Goal: Navigation & Orientation: Find specific page/section

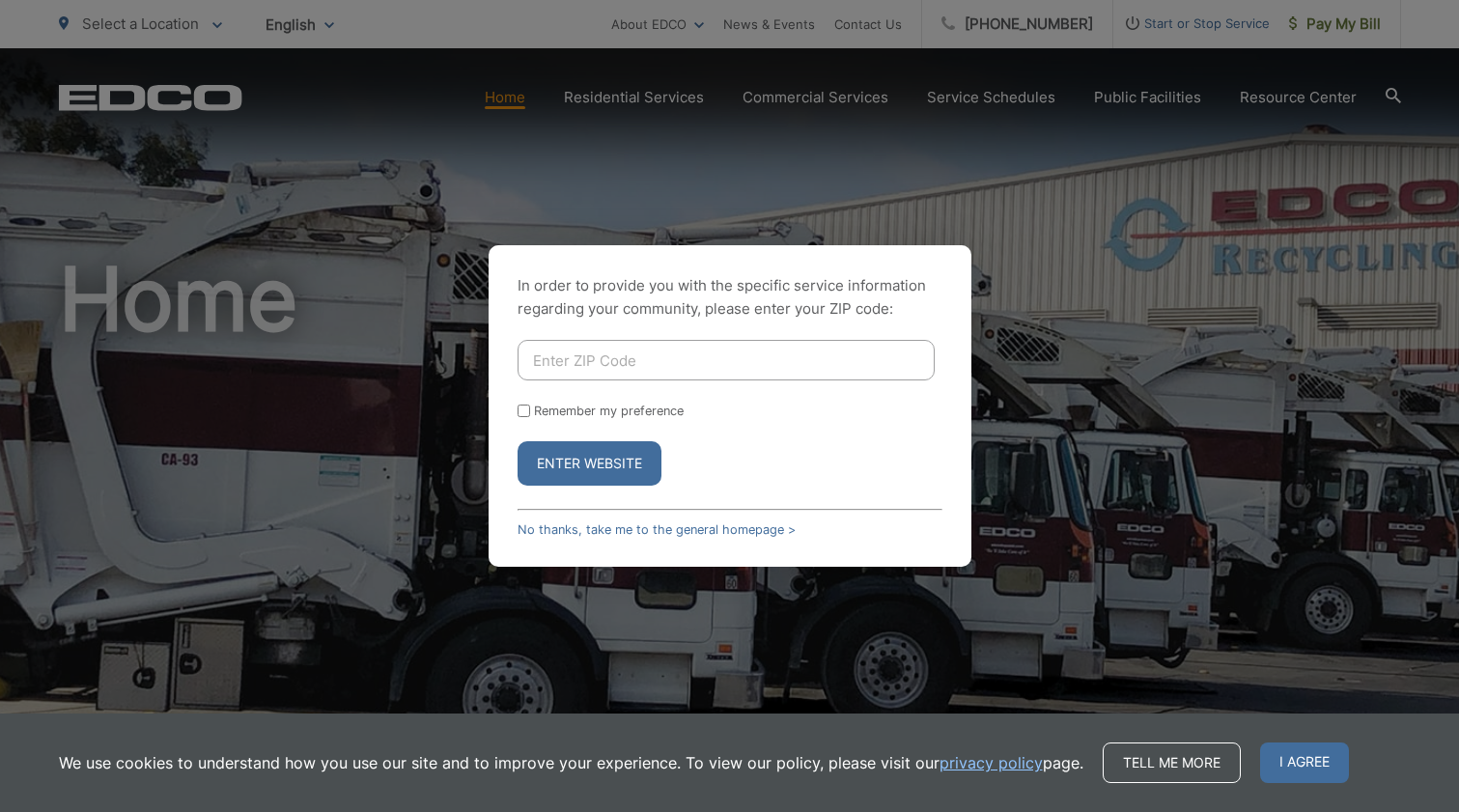
click at [573, 406] on label "Remember my preference" at bounding box center [608, 410] width 150 height 15
click at [530, 406] on input "Remember my preference" at bounding box center [523, 410] width 13 height 13
checkbox input "true"
click at [583, 344] on input "Enter ZIP Code" at bounding box center [726, 359] width 417 height 40
type input "92119"
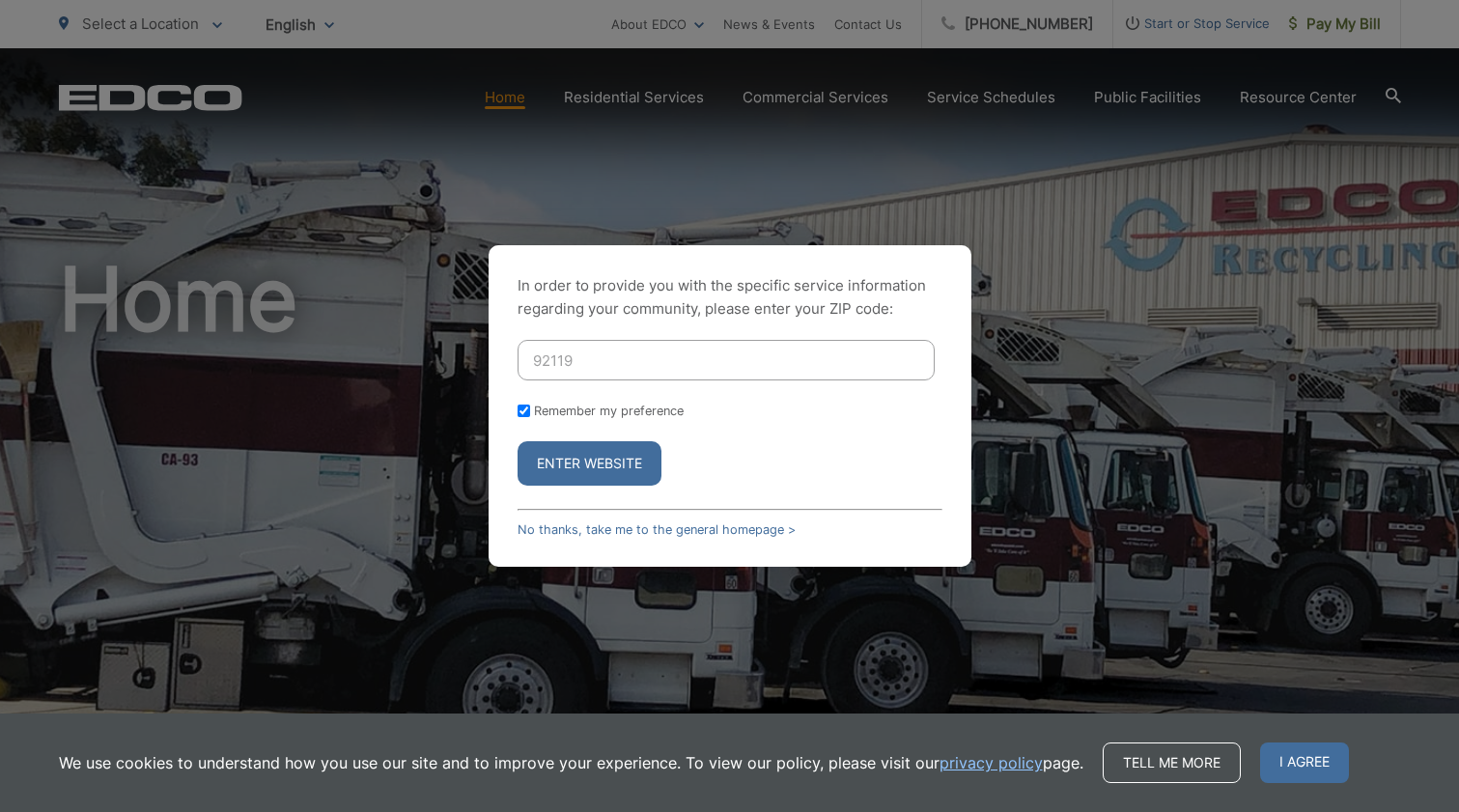
click at [589, 463] on button "Enter Website" at bounding box center [589, 462] width 144 height 44
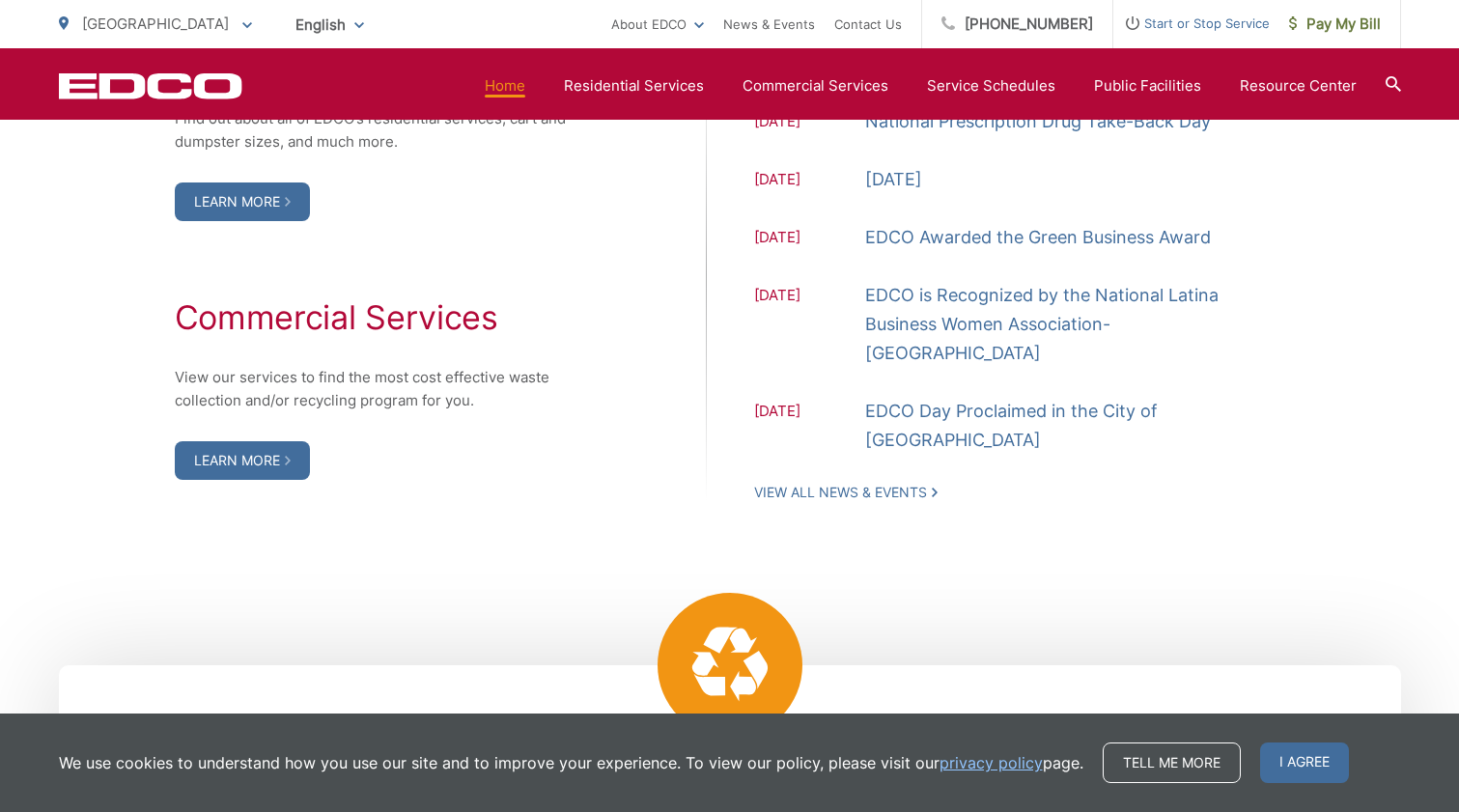
scroll to position [1967, 0]
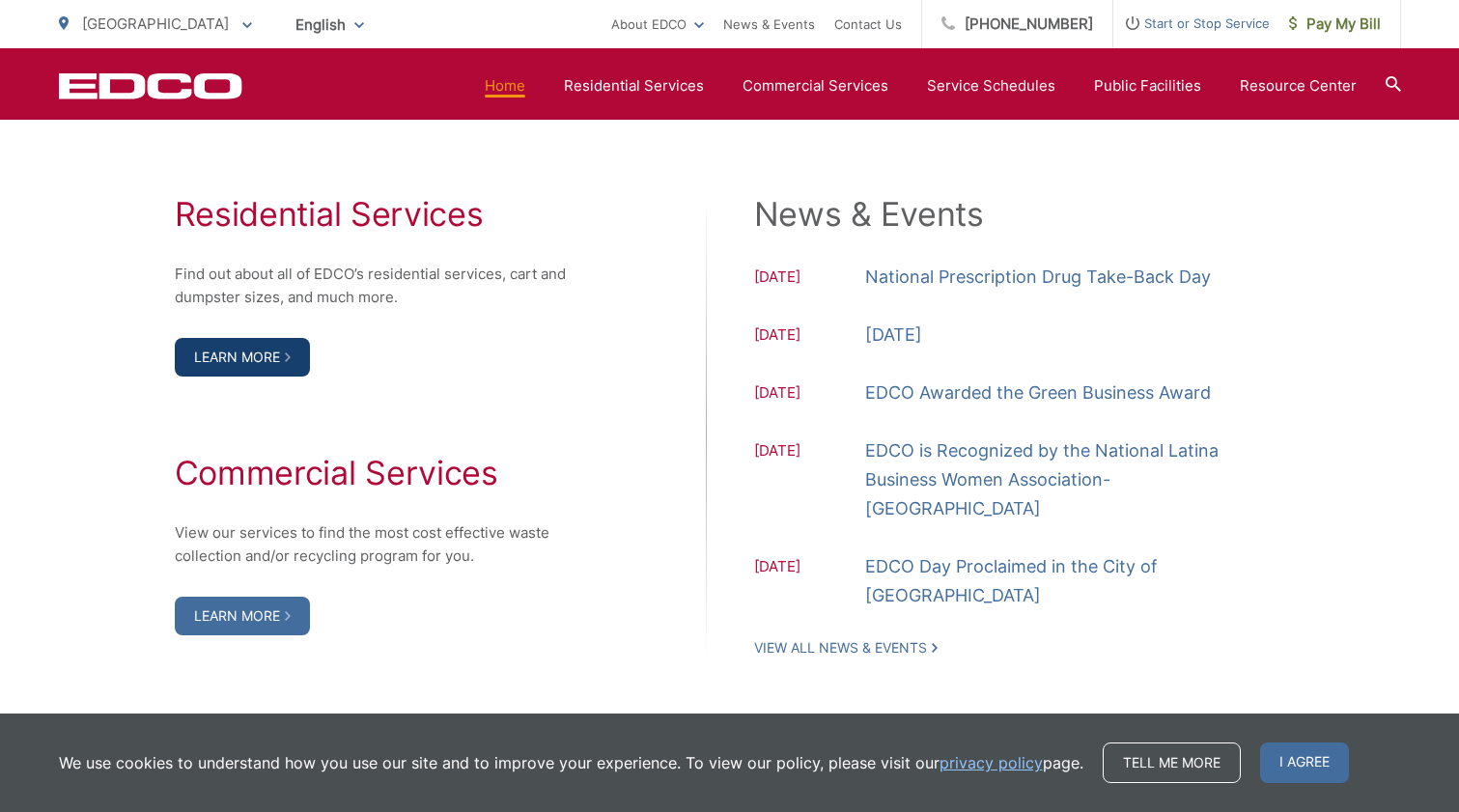
click at [259, 376] on link "Learn More" at bounding box center [242, 357] width 135 height 38
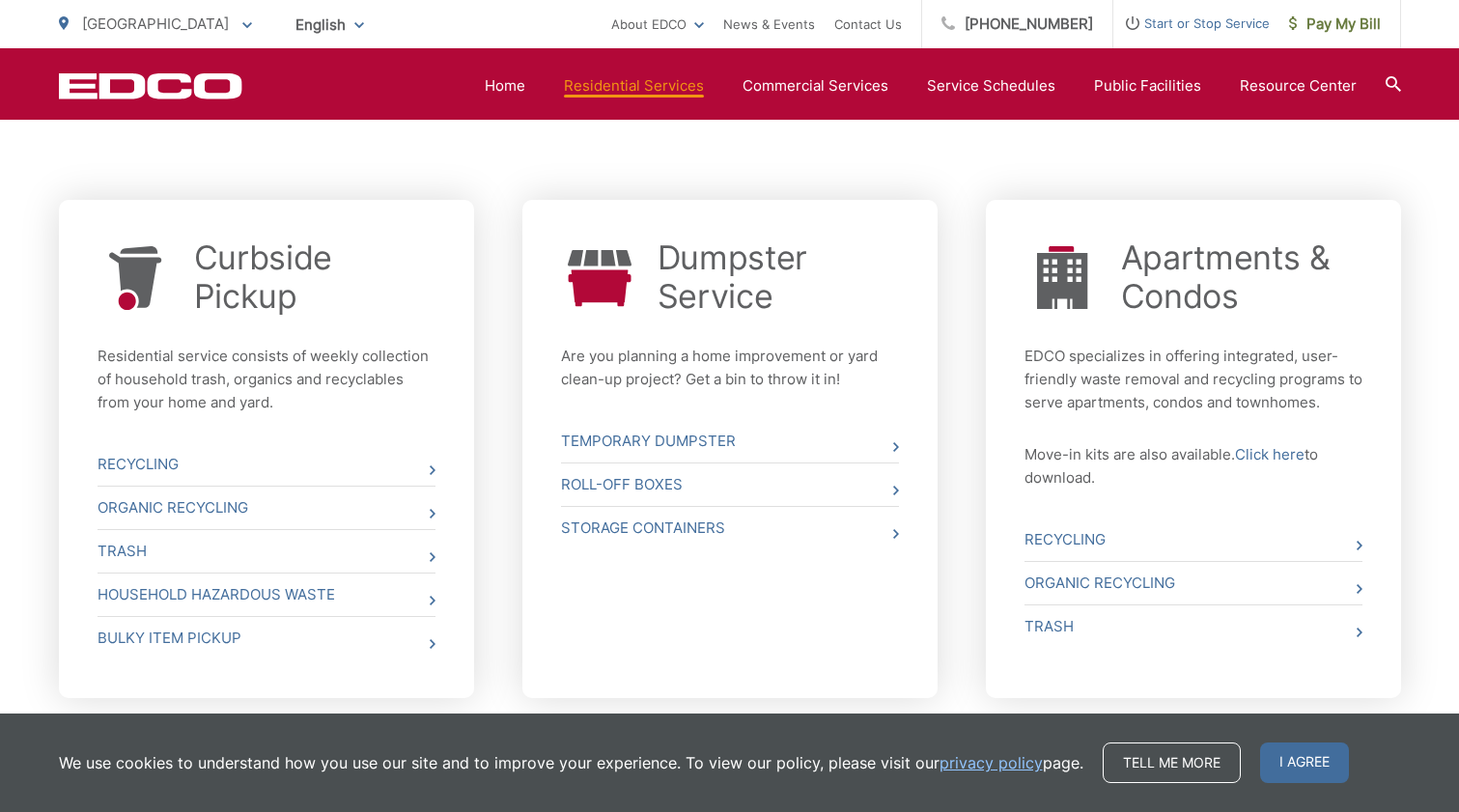
scroll to position [680, 0]
click at [241, 546] on link "Trash" at bounding box center [267, 549] width 338 height 42
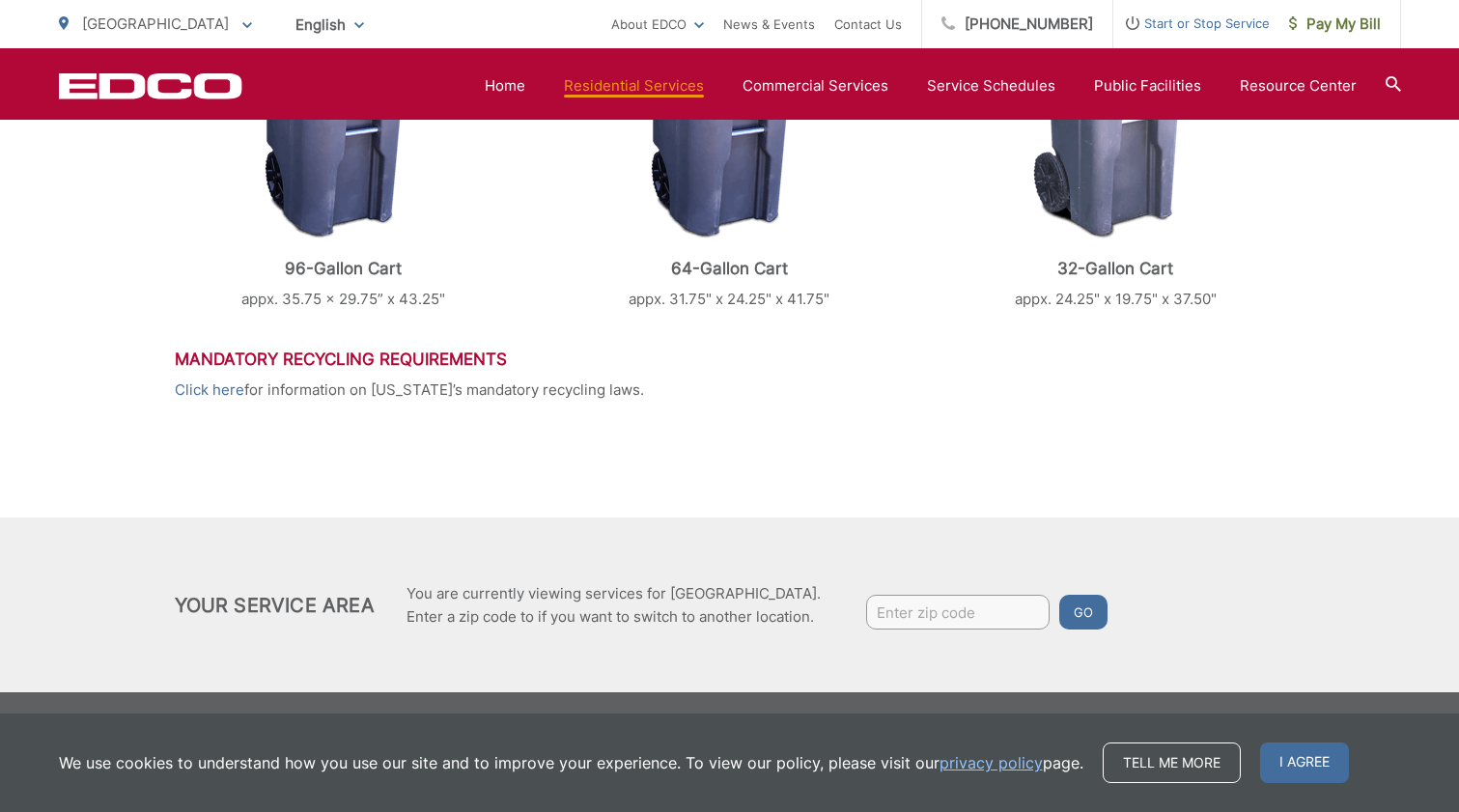
scroll to position [742, 0]
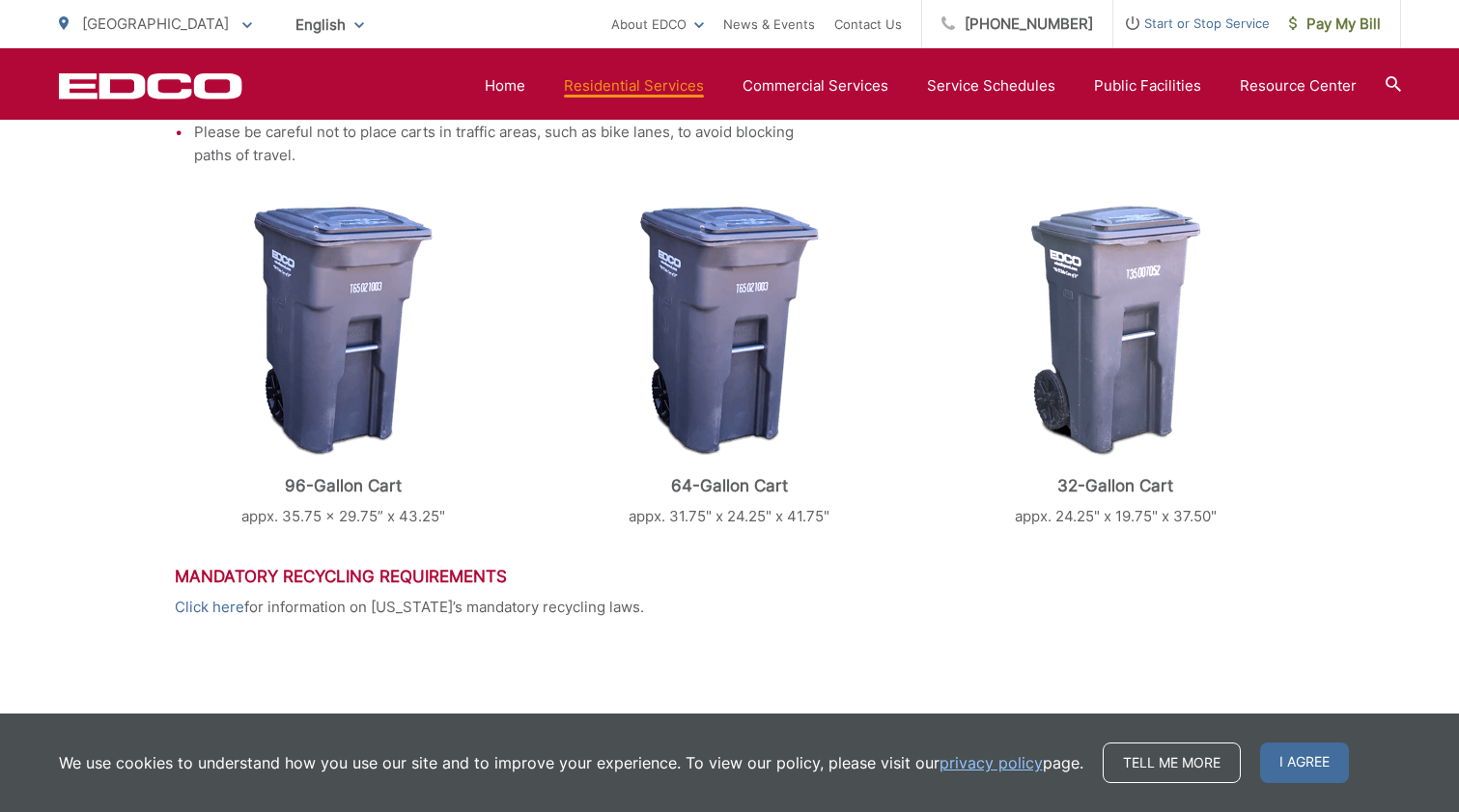
click at [355, 385] on img at bounding box center [343, 331] width 178 height 251
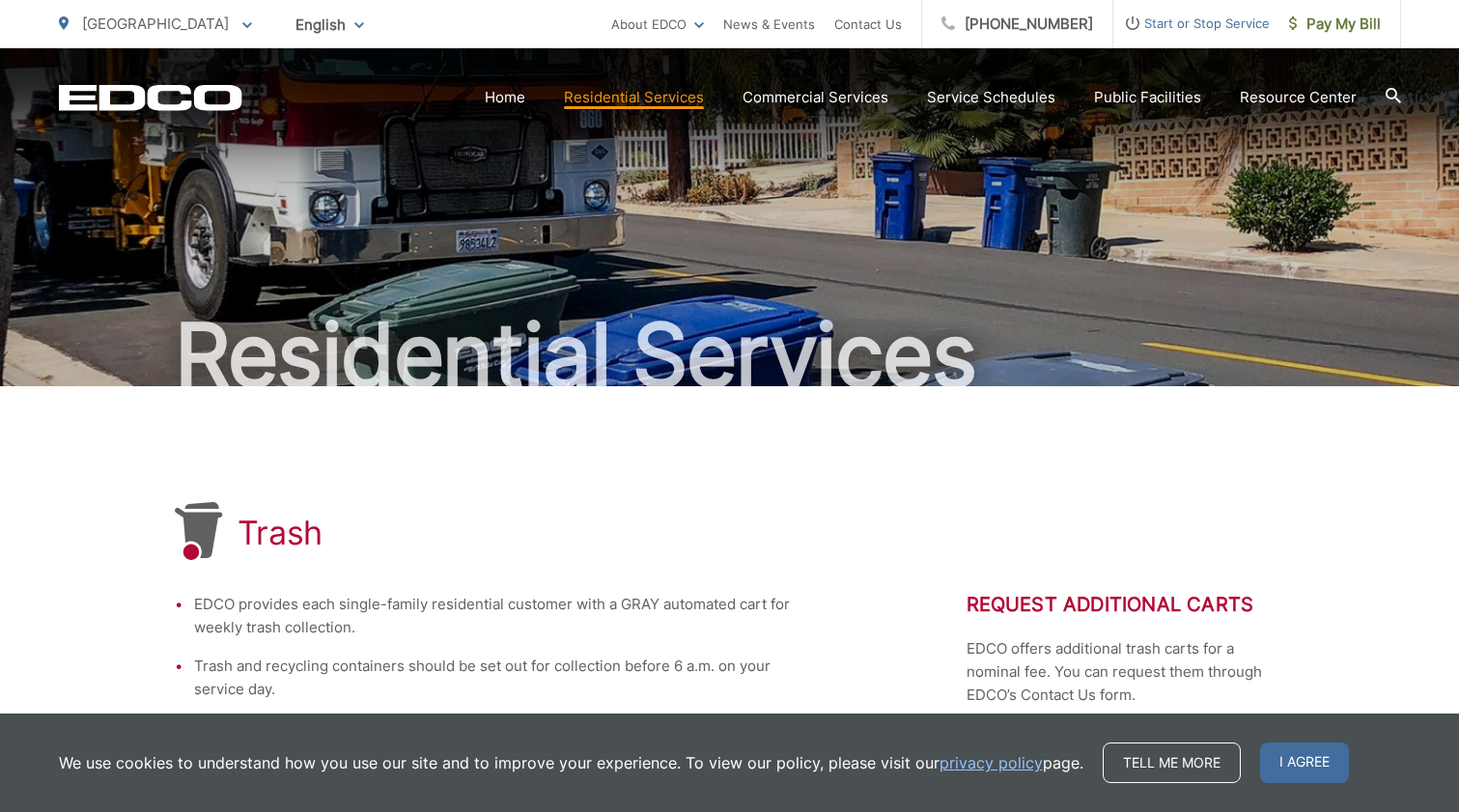
scroll to position [0, 0]
